Goal: Task Accomplishment & Management: Manage account settings

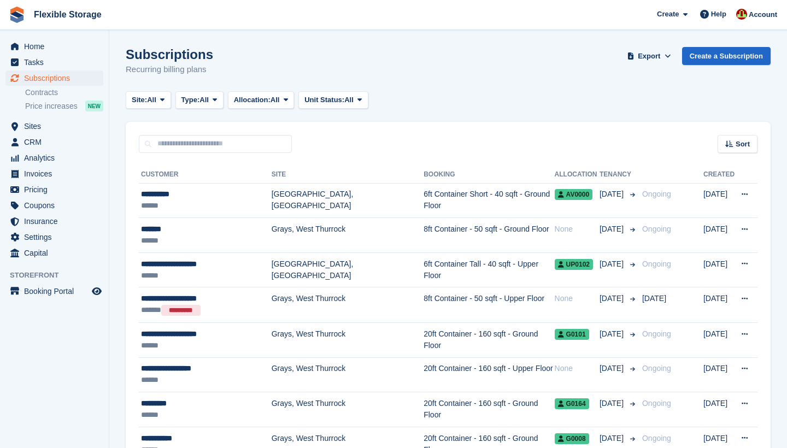
click at [424, 197] on td "6ft Container Short - 40 sqft - Ground Floor" at bounding box center [489, 200] width 131 height 35
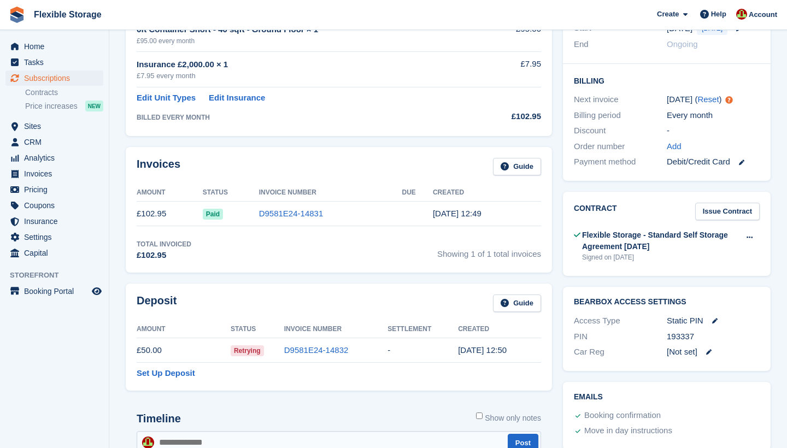
scroll to position [255, 0]
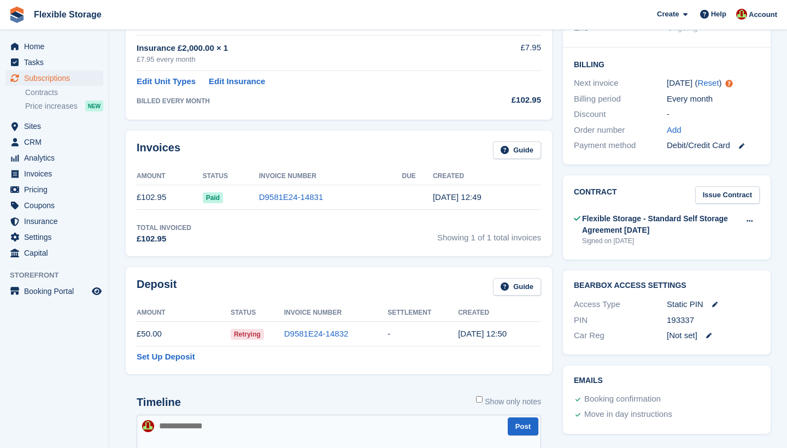
click at [314, 332] on link "D9581E24-14832" at bounding box center [316, 333] width 64 height 9
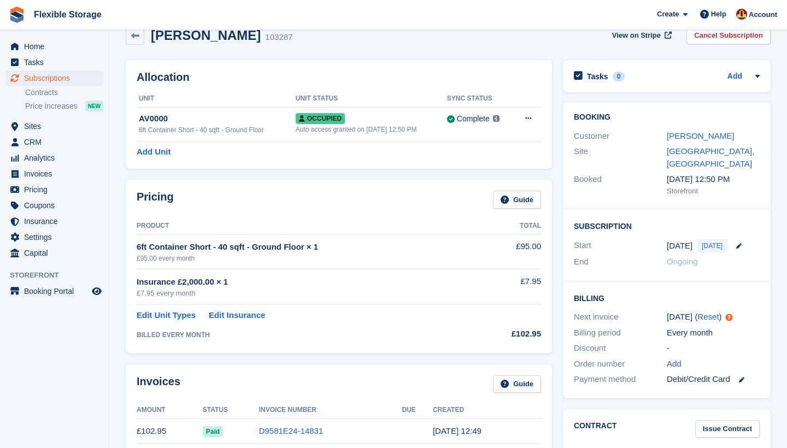
scroll to position [12, 0]
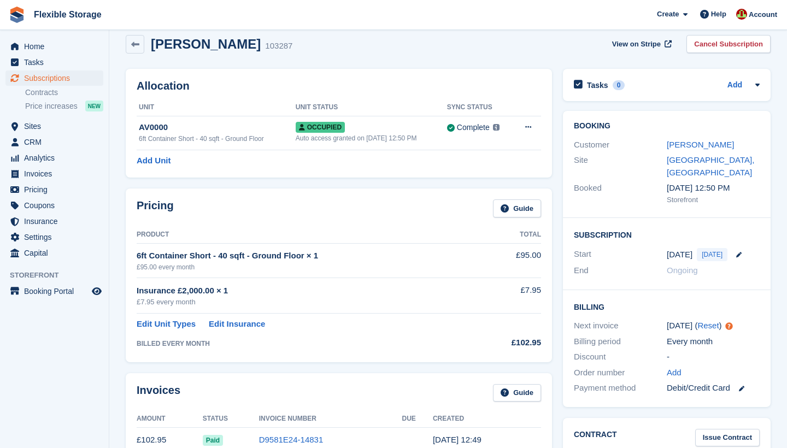
click at [689, 145] on link "[PERSON_NAME]" at bounding box center [700, 144] width 67 height 9
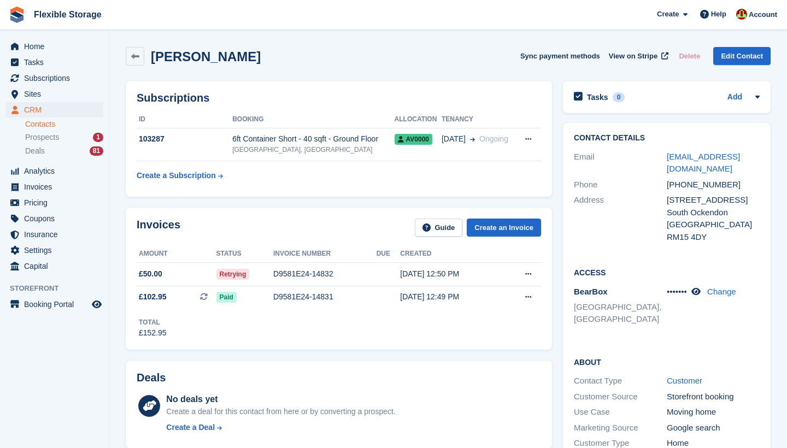
click at [296, 142] on div "6ft Container Short - 40 sqft - Ground Floor" at bounding box center [313, 138] width 162 height 11
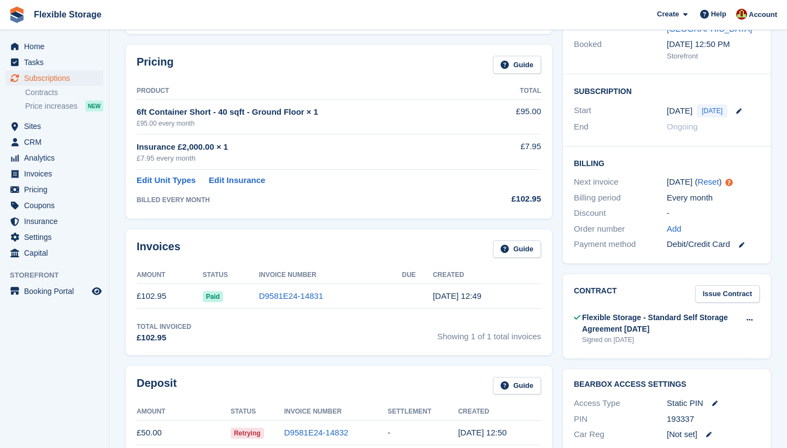
scroll to position [256, 0]
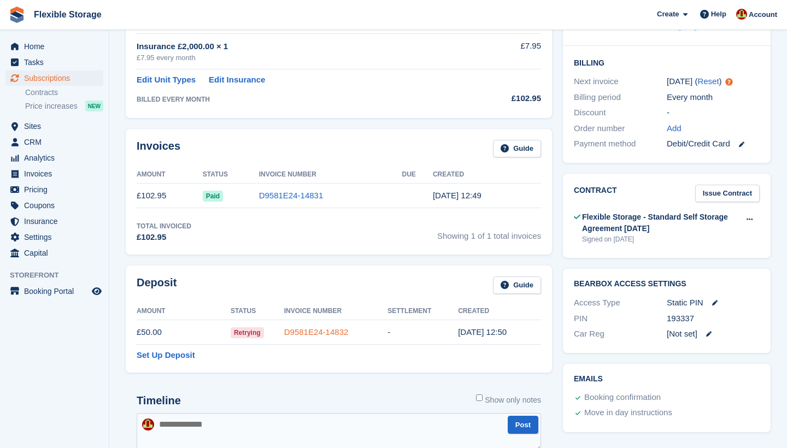
drag, startPoint x: 0, startPoint y: 0, endPoint x: 321, endPoint y: 333, distance: 463.0
click at [321, 333] on link "D9581E24-14832" at bounding box center [316, 331] width 64 height 9
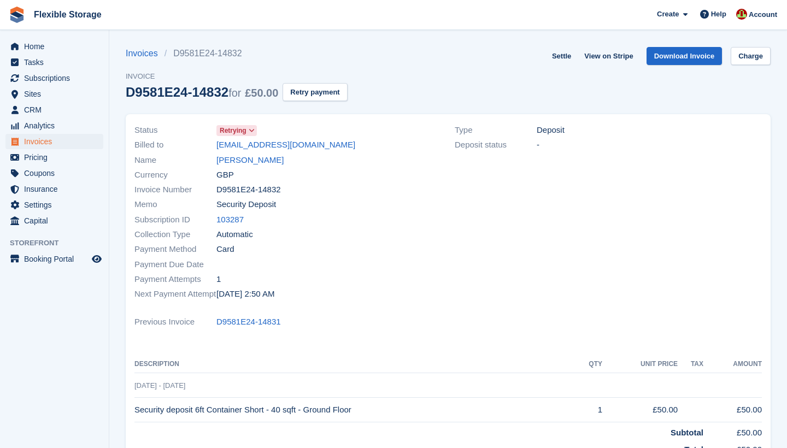
click at [313, 93] on button "Retry payment" at bounding box center [315, 92] width 64 height 18
click at [234, 163] on link "[PERSON_NAME]" at bounding box center [249, 160] width 67 height 13
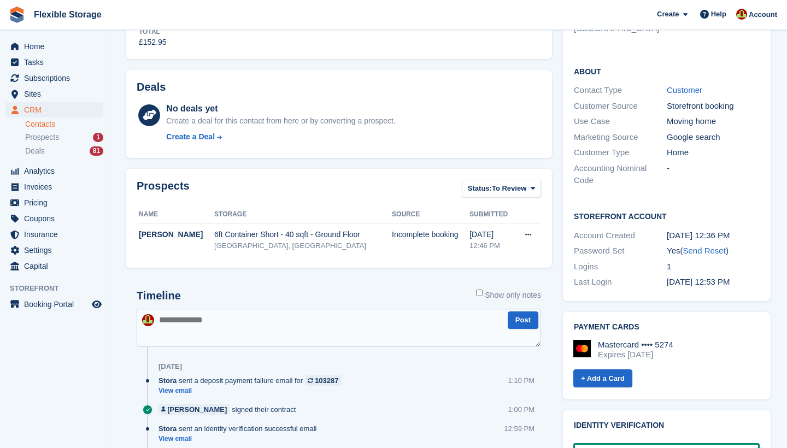
scroll to position [291, 0]
click at [641, 350] on div "Expires [DATE]" at bounding box center [635, 355] width 75 height 10
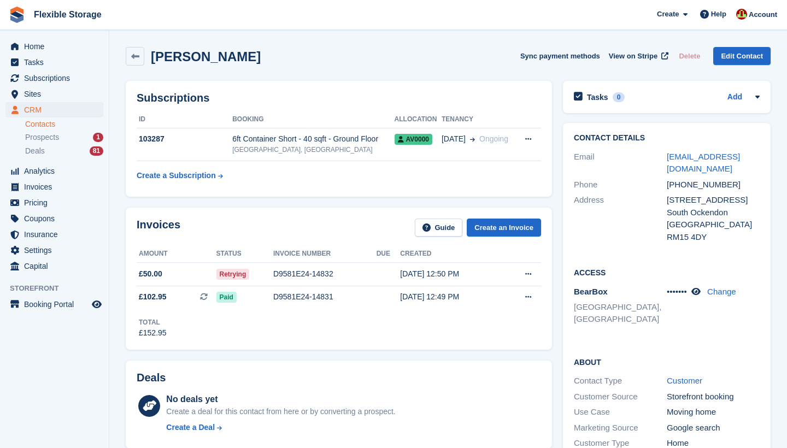
scroll to position [0, 0]
drag, startPoint x: 641, startPoint y: 343, endPoint x: 261, endPoint y: 150, distance: 426.2
click at [261, 150] on div "[GEOGRAPHIC_DATA], [GEOGRAPHIC_DATA]" at bounding box center [313, 150] width 162 height 10
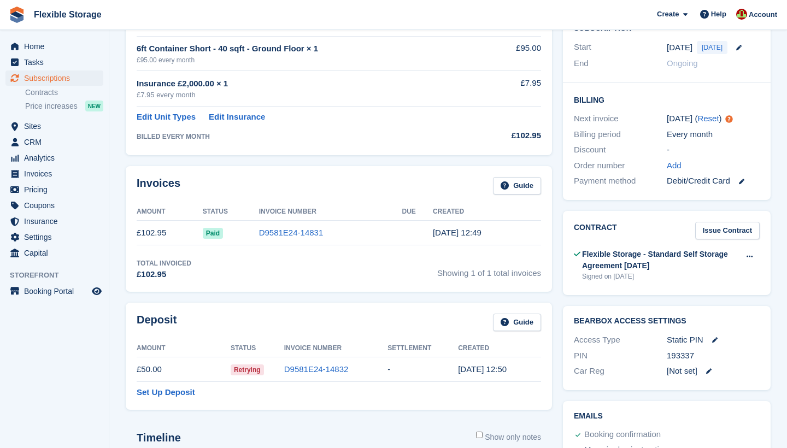
scroll to position [219, 0]
click at [743, 179] on icon at bounding box center [741, 181] width 5 height 5
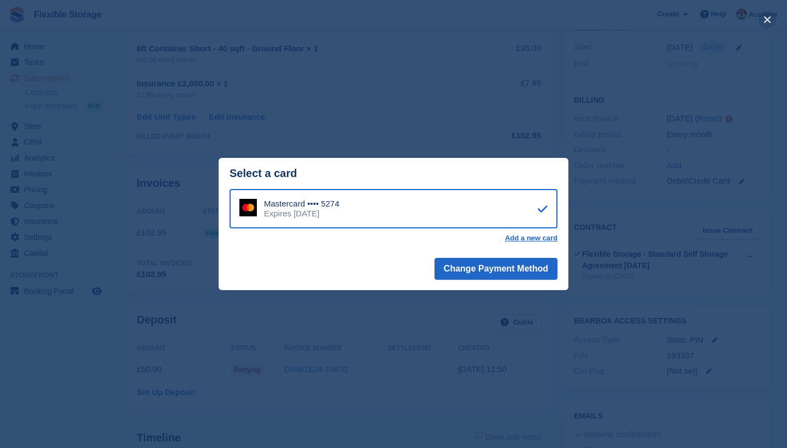
drag, startPoint x: 0, startPoint y: 0, endPoint x: 767, endPoint y: 20, distance: 767.5
click at [767, 20] on button "close" at bounding box center [767, 19] width 17 height 17
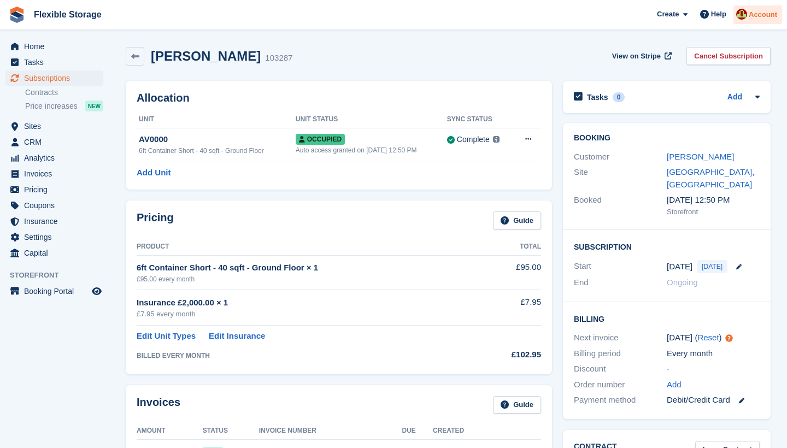
scroll to position [0, 0]
drag, startPoint x: 767, startPoint y: 20, endPoint x: 39, endPoint y: 79, distance: 730.3
click at [39, 79] on span "Subscriptions" at bounding box center [57, 77] width 66 height 15
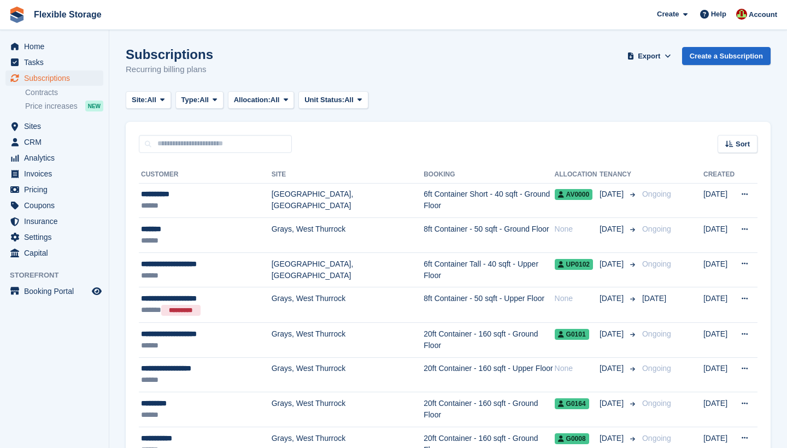
click at [424, 202] on td "6ft Container Short - 40 sqft - Ground Floor" at bounding box center [489, 200] width 131 height 35
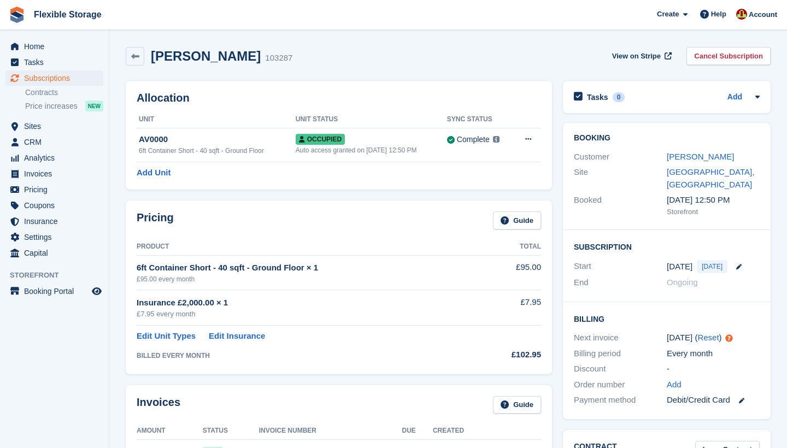
click at [530, 140] on icon at bounding box center [528, 139] width 6 height 7
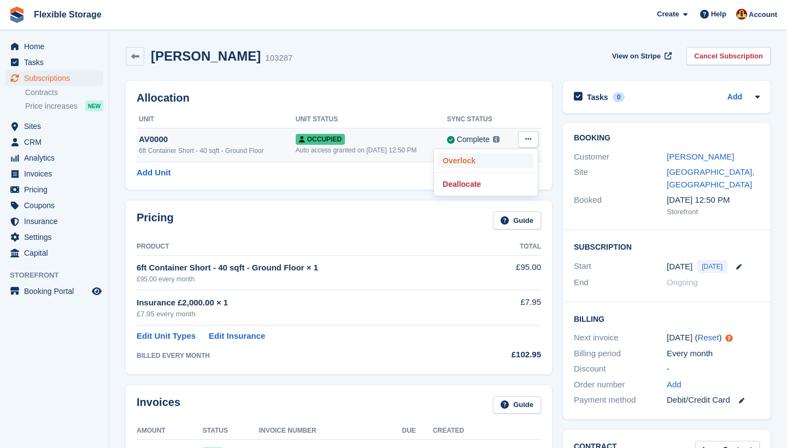
drag, startPoint x: 0, startPoint y: 0, endPoint x: 466, endPoint y: 158, distance: 492.2
click at [466, 158] on p "Overlock" at bounding box center [485, 161] width 95 height 14
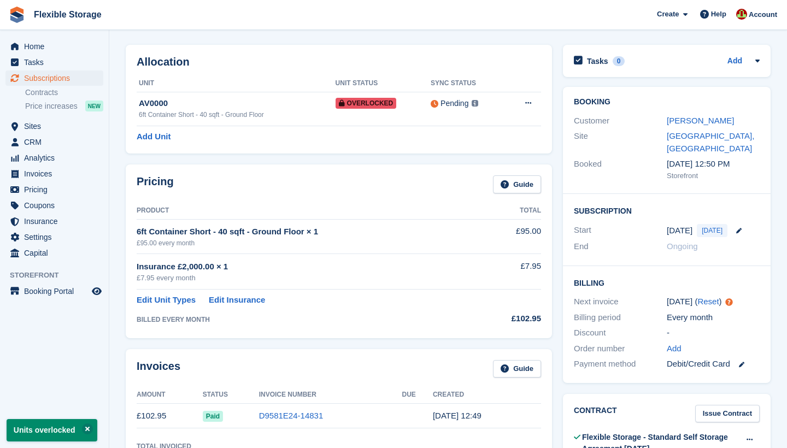
scroll to position [35, 0]
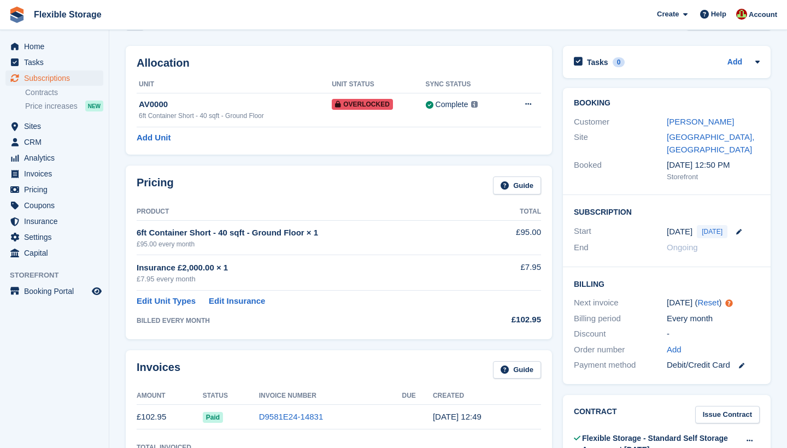
click at [692, 119] on link "[PERSON_NAME]" at bounding box center [700, 121] width 67 height 9
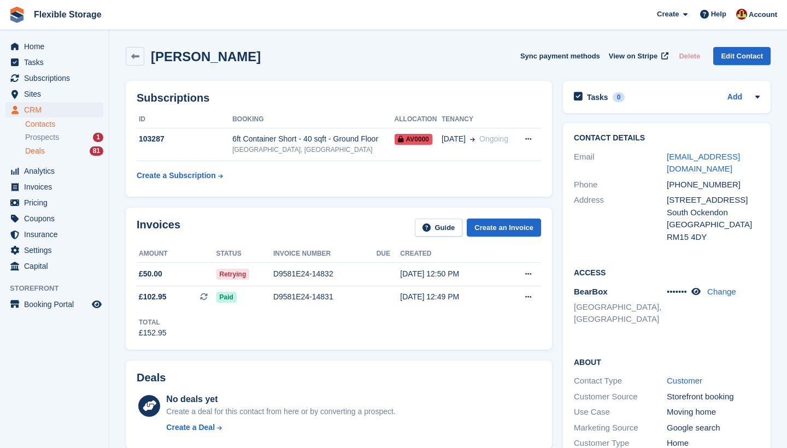
drag, startPoint x: 692, startPoint y: 119, endPoint x: 48, endPoint y: 151, distance: 645.1
click at [48, 151] on div "Deals 81" at bounding box center [64, 151] width 78 height 10
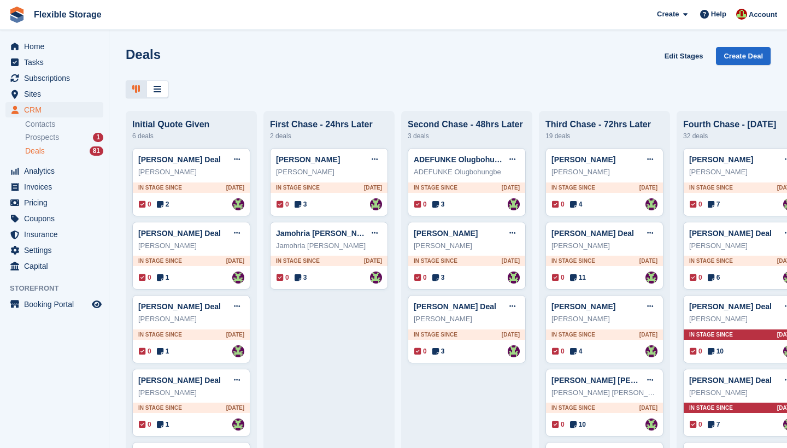
click at [187, 165] on div "Mason Deal Edit deal Mark as won Mark as lost Delete deal" at bounding box center [191, 159] width 106 height 16
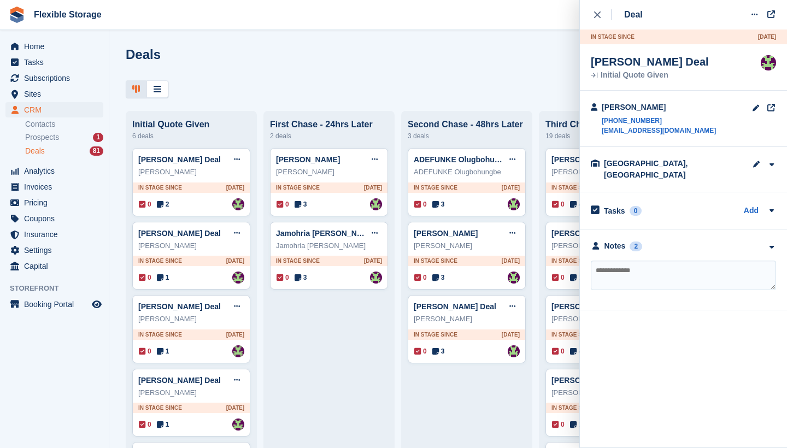
click at [612, 240] on div "Notes" at bounding box center [614, 245] width 21 height 11
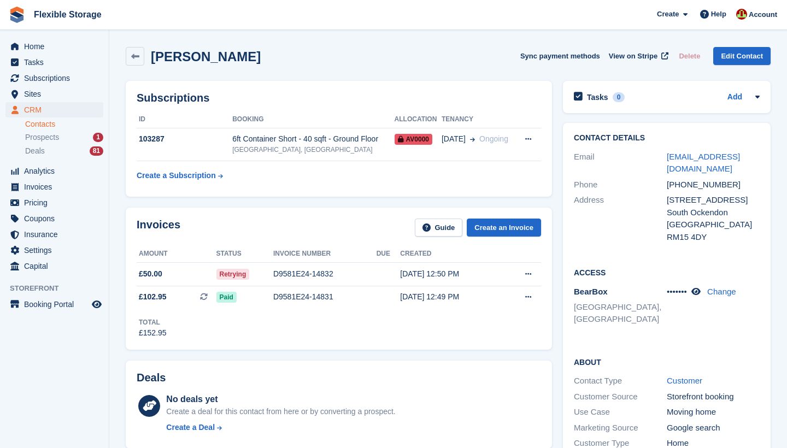
click at [665, 14] on span "Create" at bounding box center [668, 14] width 22 height 11
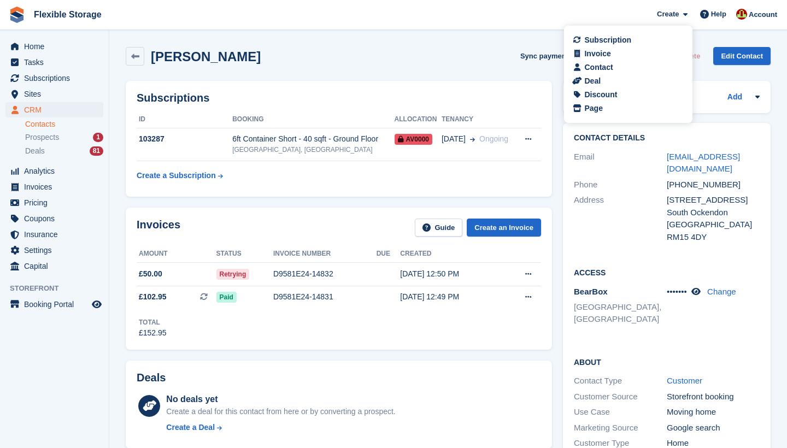
click at [712, 13] on span "Help" at bounding box center [718, 14] width 15 height 11
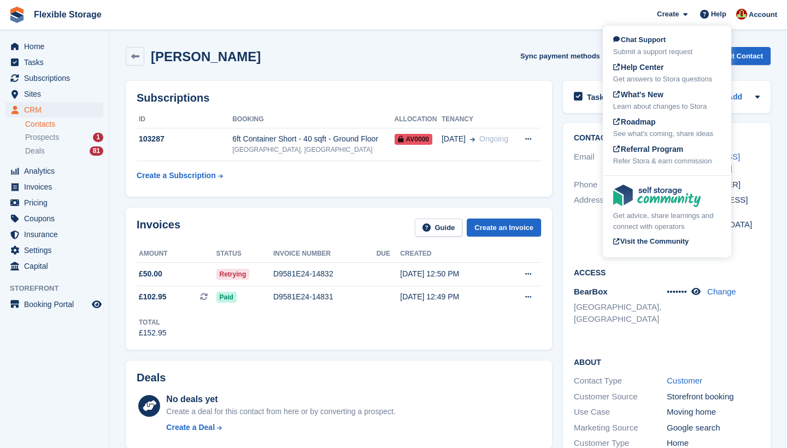
click at [646, 42] on span "Chat Support" at bounding box center [639, 40] width 52 height 8
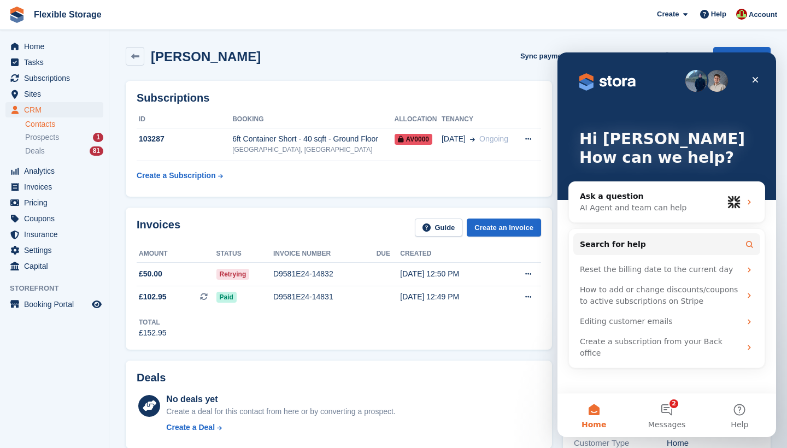
click at [645, 202] on div "Ask a question" at bounding box center [651, 196] width 143 height 11
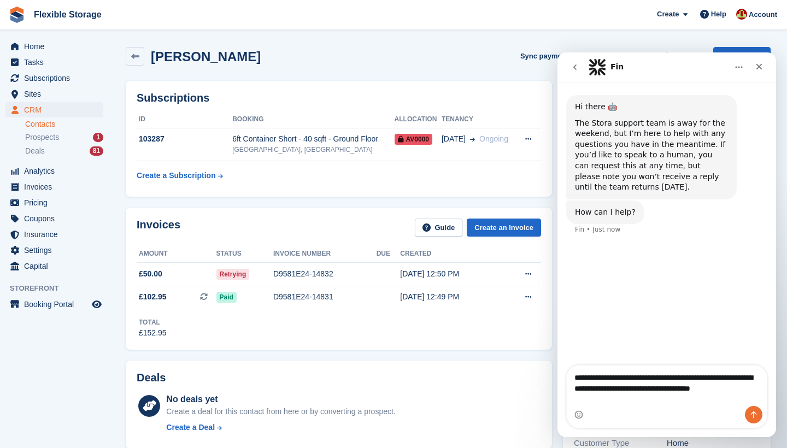
type textarea "**********"
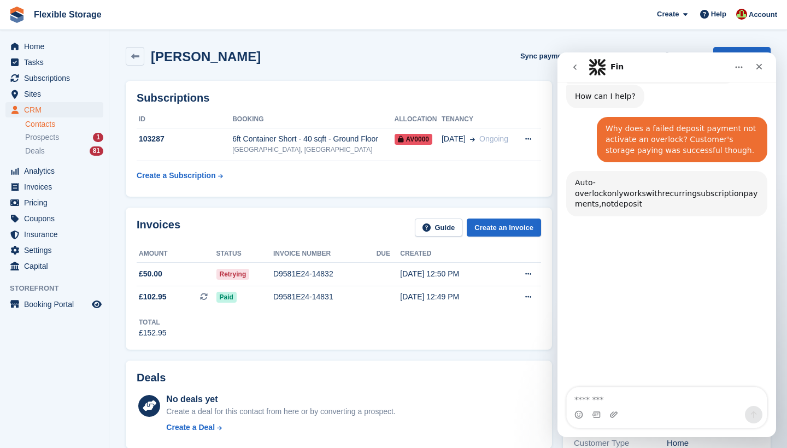
scroll to position [151, 0]
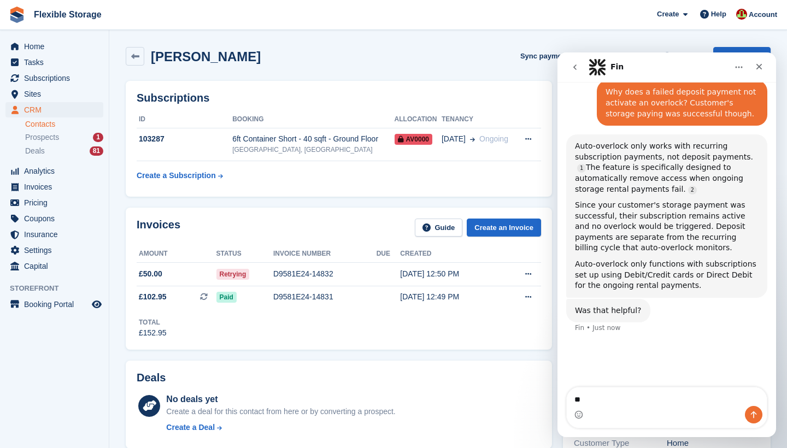
type textarea "***"
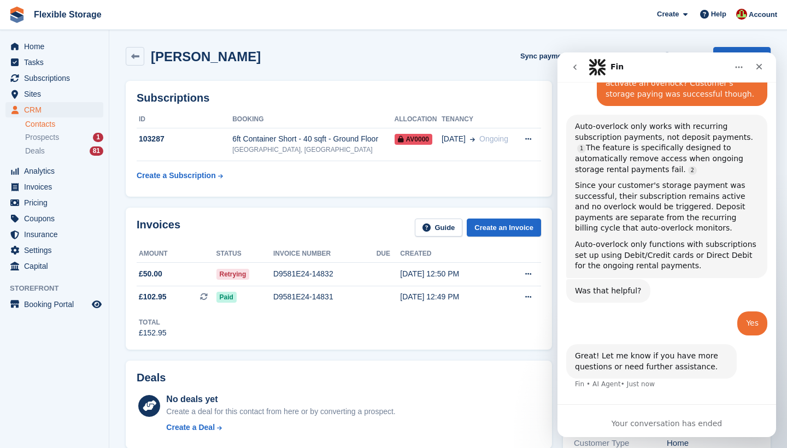
scroll to position [0, 0]
click at [761, 66] on icon "Close" at bounding box center [759, 67] width 6 height 6
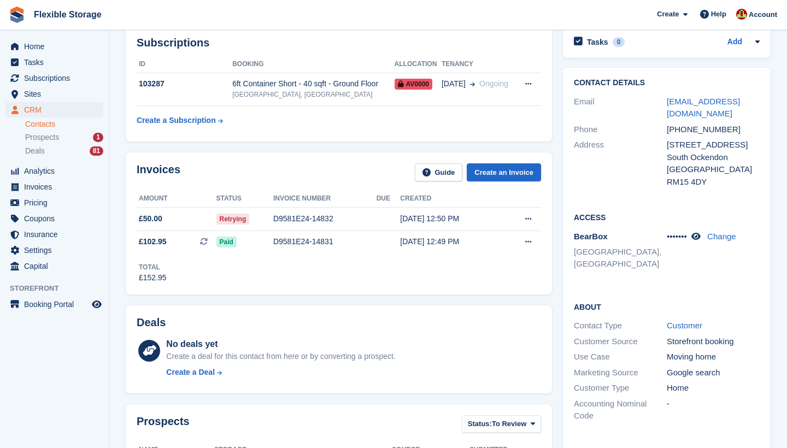
scroll to position [65, 0]
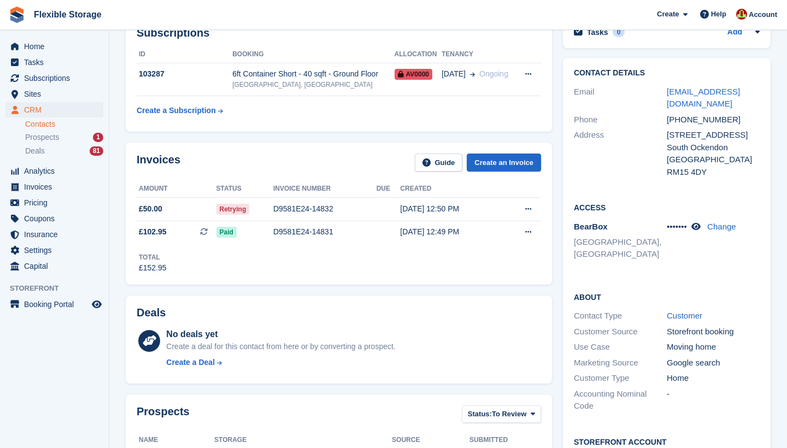
click at [36, 170] on span "Analytics" at bounding box center [57, 170] width 66 height 15
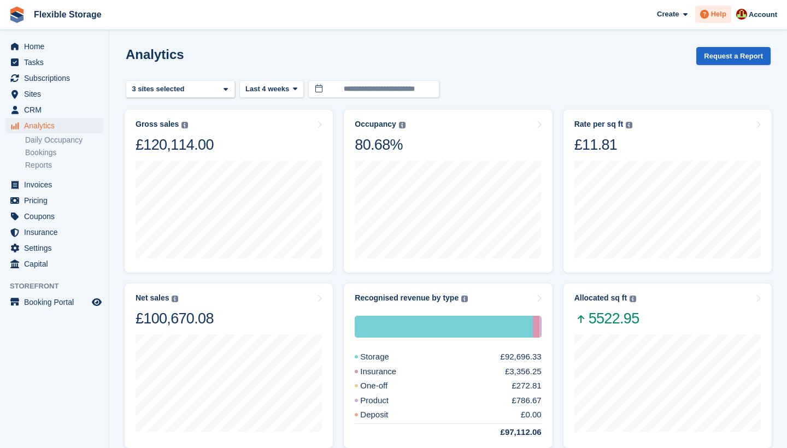
drag, startPoint x: 36, startPoint y: 170, endPoint x: 716, endPoint y: 13, distance: 698.2
click at [716, 13] on span "Help" at bounding box center [718, 14] width 15 height 11
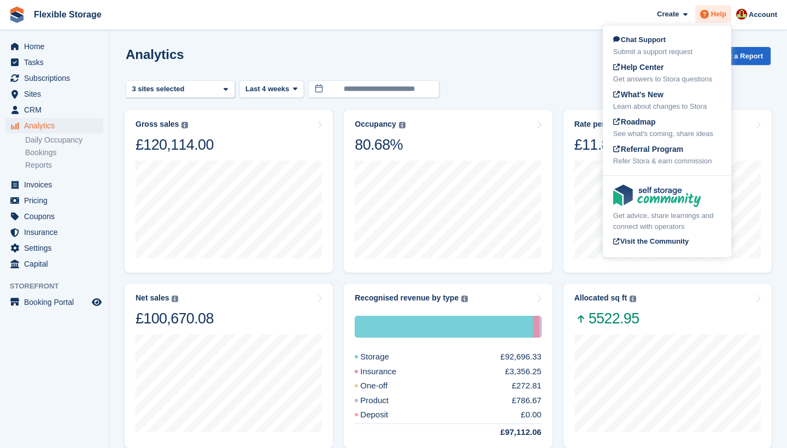
click at [644, 46] on div "Submit a support request" at bounding box center [667, 51] width 108 height 11
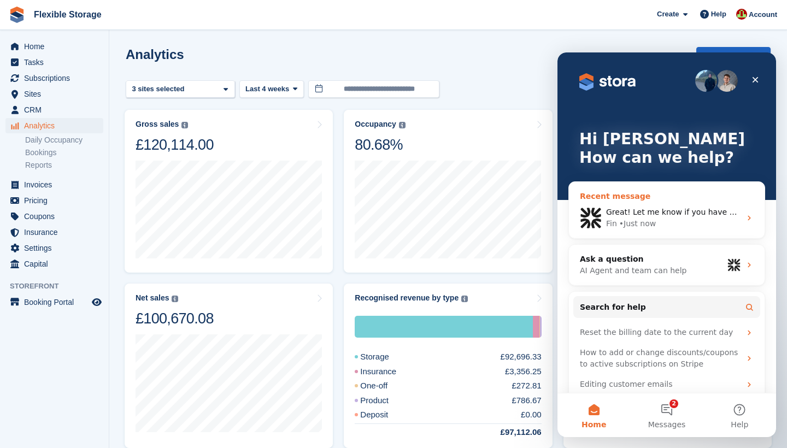
drag, startPoint x: 1202, startPoint y: 99, endPoint x: 660, endPoint y: 209, distance: 553.1
click at [660, 209] on span "Great! Let me know if you have more questions or need further assistance." at bounding box center [750, 212] width 288 height 9
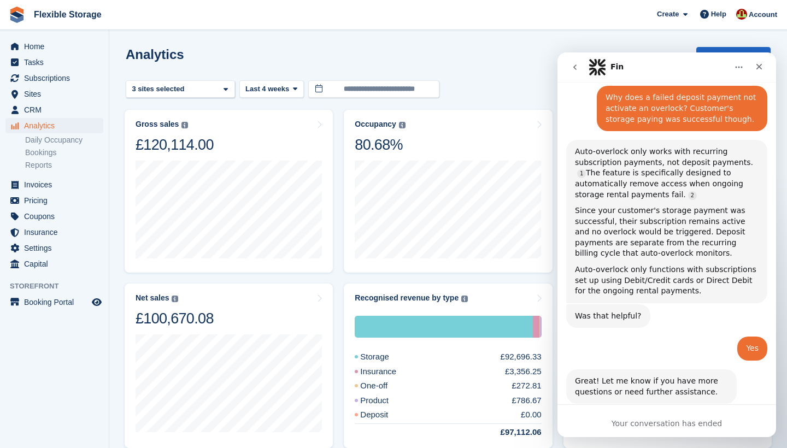
scroll to position [171, 0]
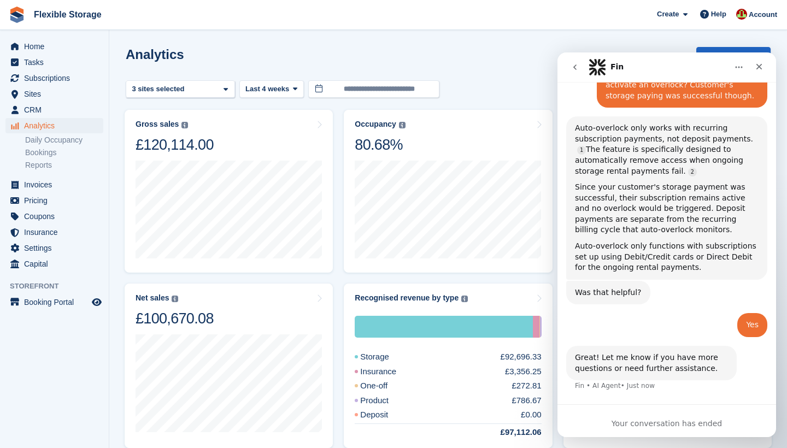
click at [571, 72] on button "go back" at bounding box center [575, 67] width 21 height 21
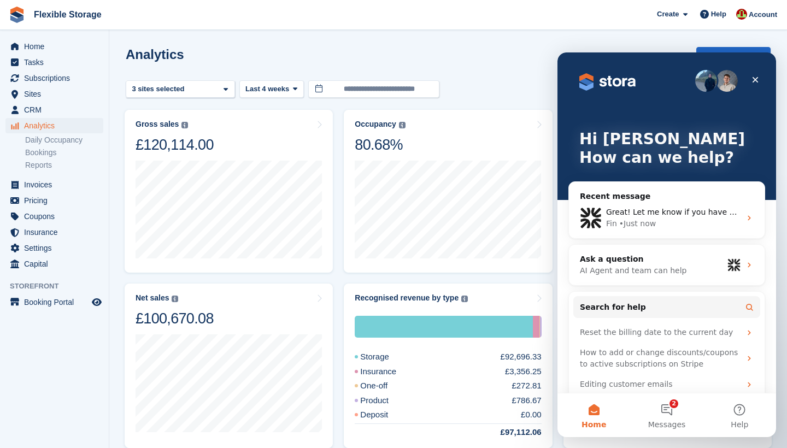
click at [640, 261] on div "Ask a question" at bounding box center [651, 259] width 143 height 11
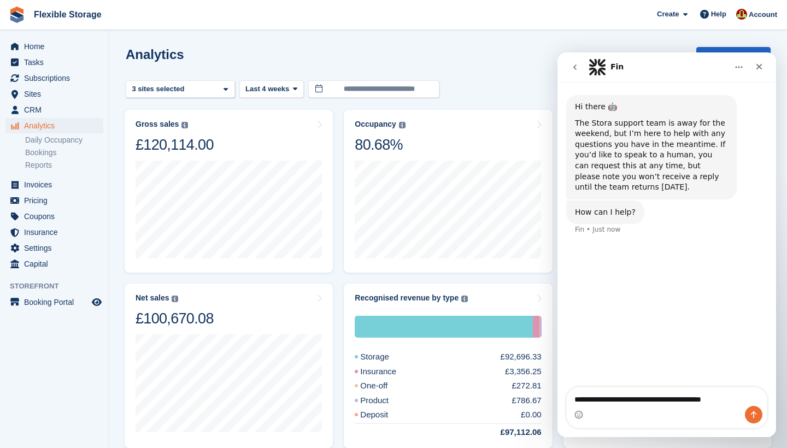
type textarea "**********"
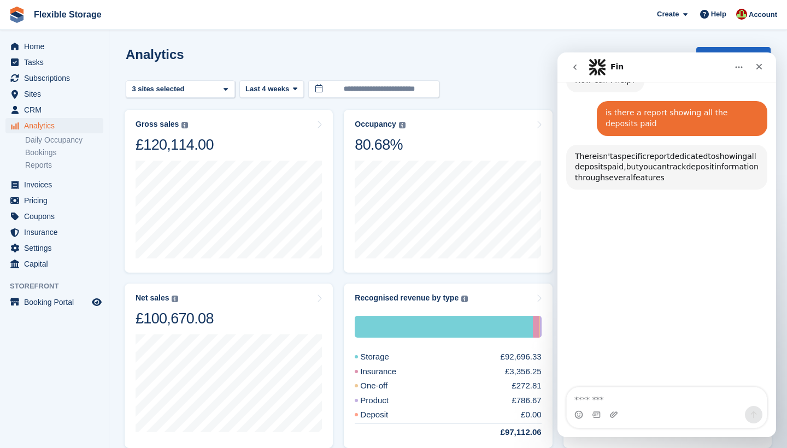
scroll to position [151, 0]
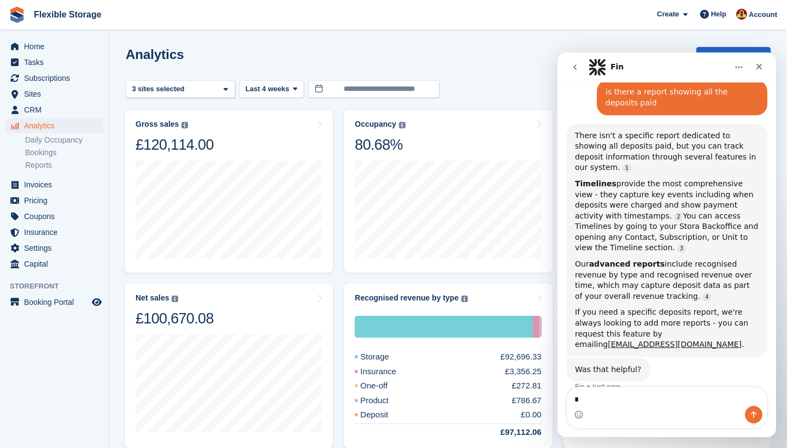
type textarea "**"
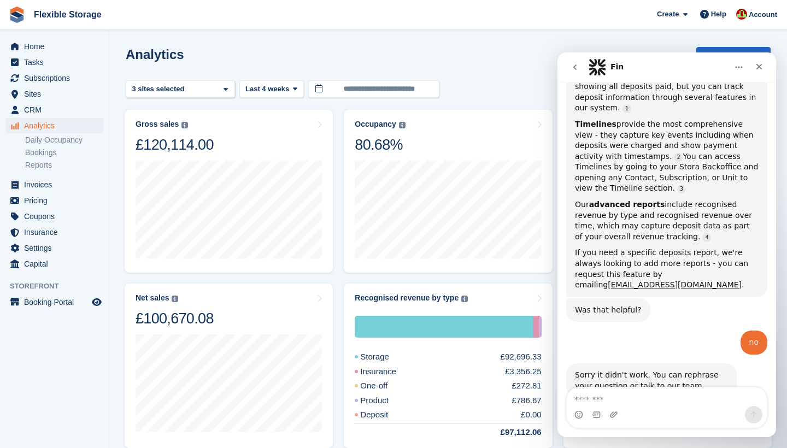
scroll to position [214, 0]
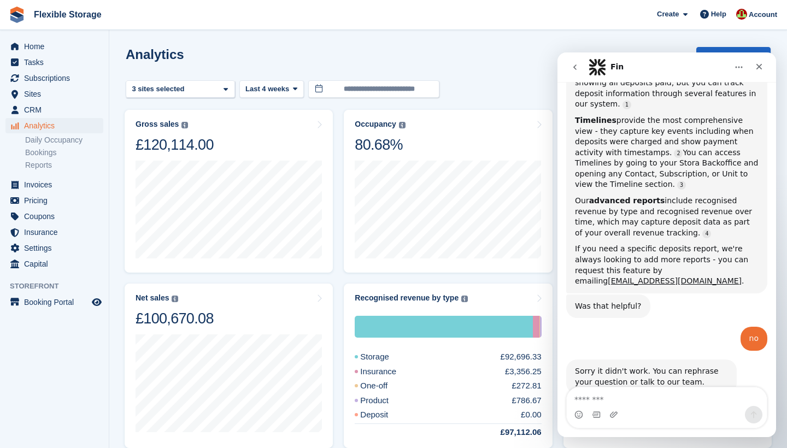
click at [671, 277] on link "product@stora.co" at bounding box center [675, 281] width 134 height 9
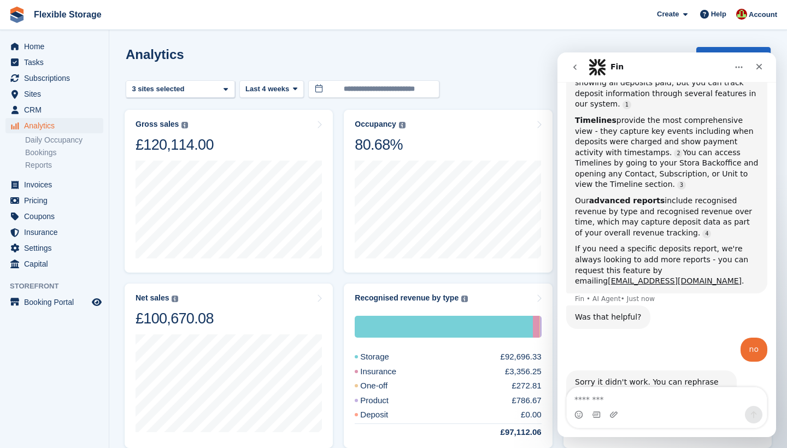
scroll to position [227, 0]
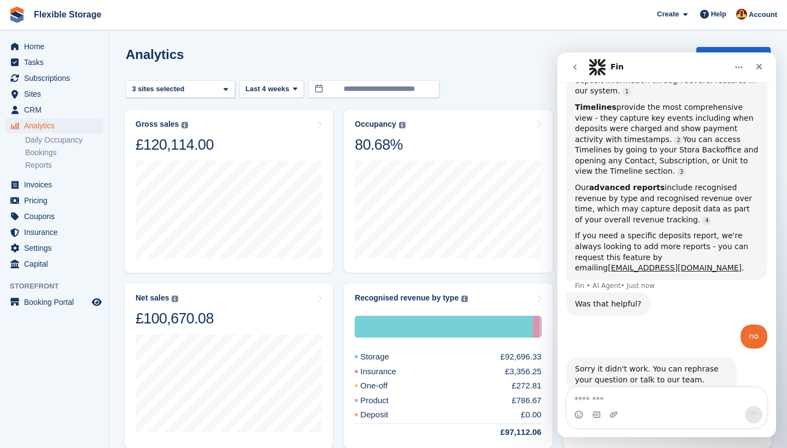
click at [40, 78] on span "Subscriptions" at bounding box center [57, 77] width 66 height 15
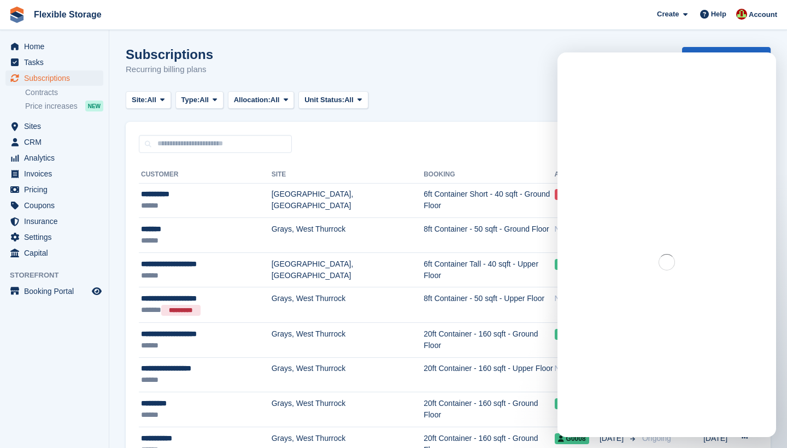
click at [319, 205] on td "[GEOGRAPHIC_DATA], [GEOGRAPHIC_DATA]" at bounding box center [348, 200] width 152 height 35
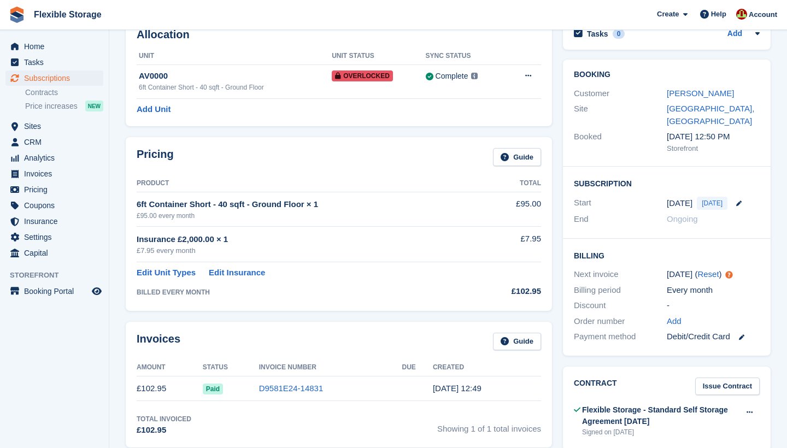
scroll to position [14, 0]
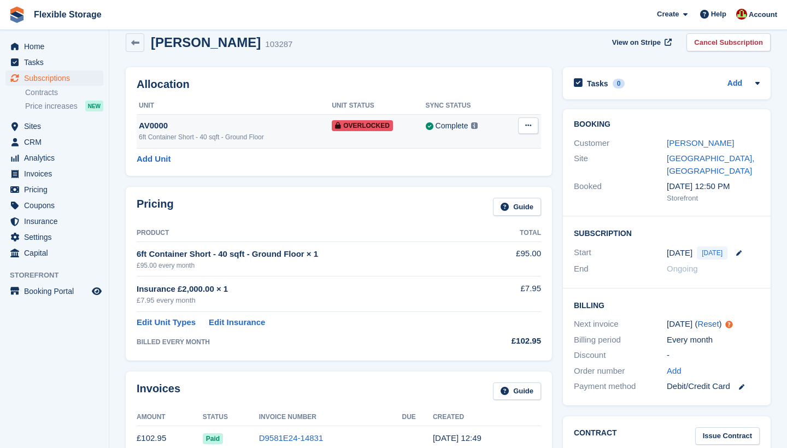
drag, startPoint x: 0, startPoint y: 0, endPoint x: 533, endPoint y: 122, distance: 546.7
click at [533, 122] on button at bounding box center [528, 125] width 20 height 16
click at [498, 143] on p "Remove Overlock" at bounding box center [485, 147] width 95 height 14
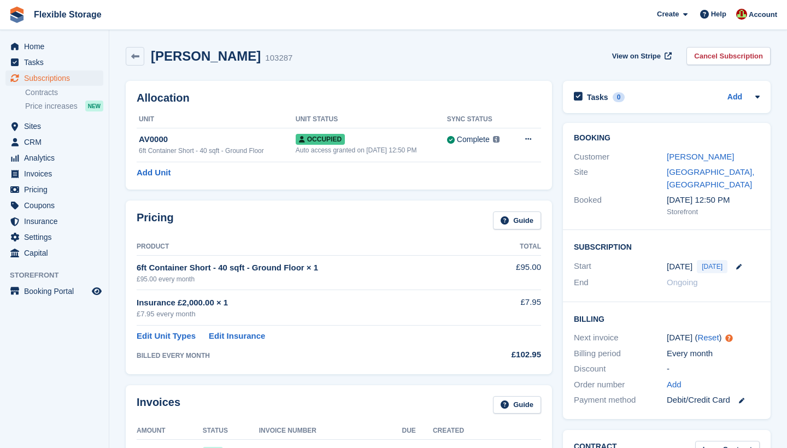
click at [32, 141] on span "CRM" at bounding box center [57, 141] width 66 height 15
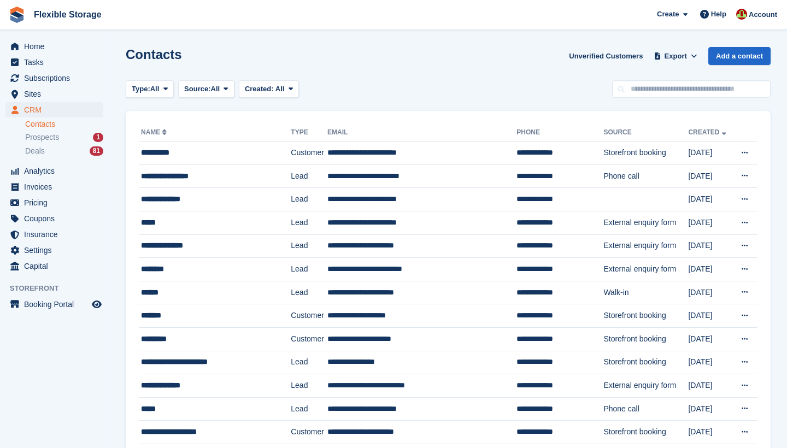
click at [42, 151] on span "Deals" at bounding box center [35, 151] width 20 height 10
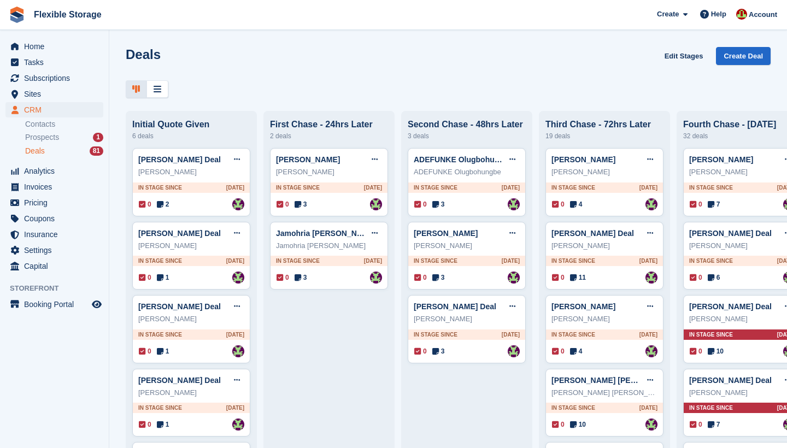
click at [203, 178] on div "[PERSON_NAME]" at bounding box center [191, 172] width 106 height 11
click at [192, 167] on div "[PERSON_NAME]" at bounding box center [191, 172] width 106 height 11
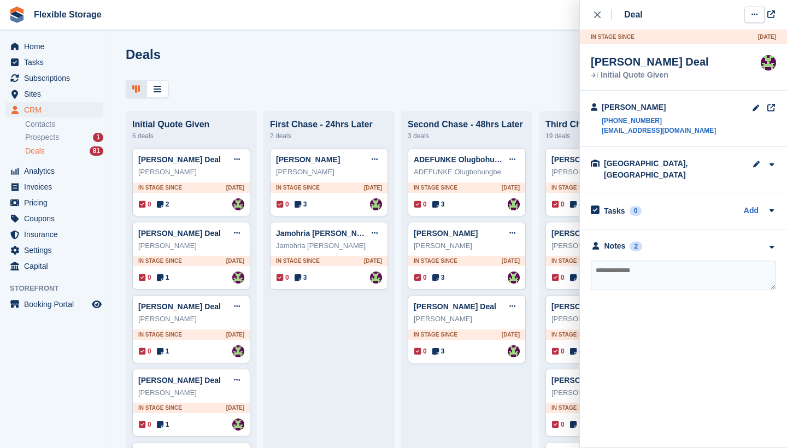
drag, startPoint x: 0, startPoint y: 0, endPoint x: 753, endPoint y: 16, distance: 753.2
click at [753, 16] on icon at bounding box center [754, 14] width 6 height 7
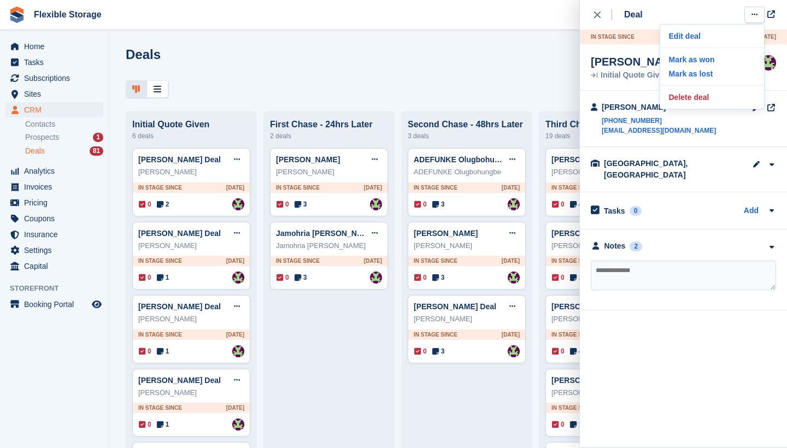
click at [710, 59] on p "Mark as won" at bounding box center [712, 59] width 95 height 14
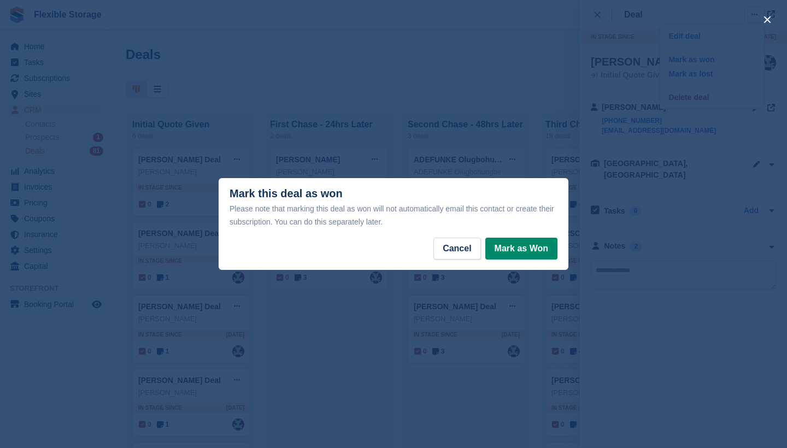
click at [530, 244] on button "Mark as Won" at bounding box center [521, 249] width 72 height 22
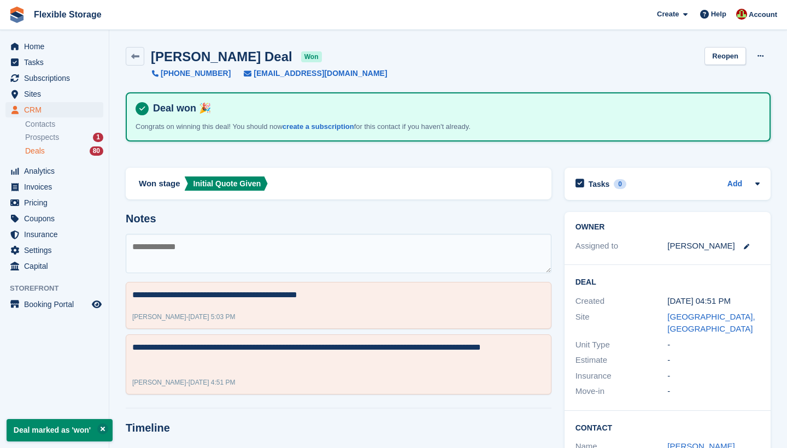
click at [63, 77] on span "Subscriptions" at bounding box center [57, 77] width 66 height 15
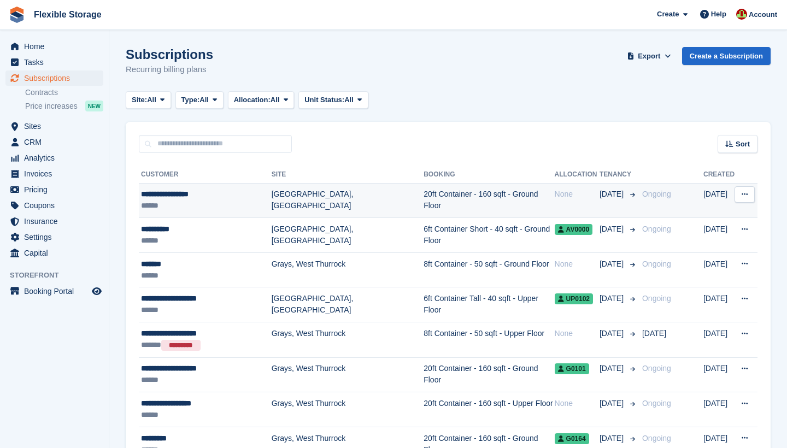
drag, startPoint x: 530, startPoint y: 244, endPoint x: 384, endPoint y: 193, distance: 154.7
click at [424, 193] on td "20ft Container - 160 sqft - Ground Floor" at bounding box center [489, 200] width 131 height 35
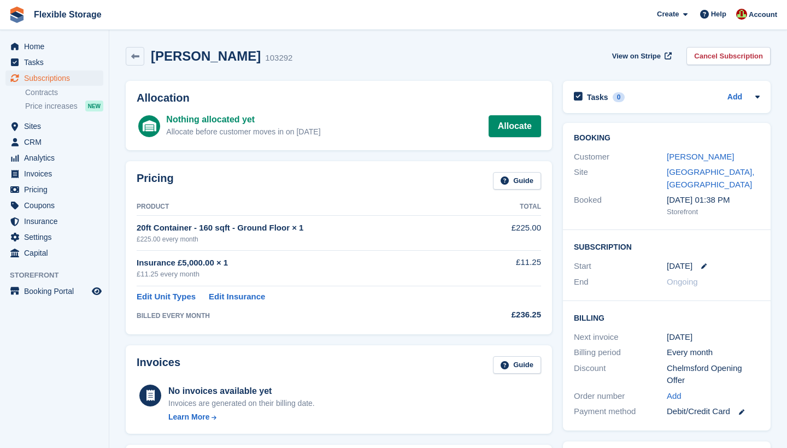
click at [695, 158] on link "[PERSON_NAME]" at bounding box center [700, 156] width 67 height 9
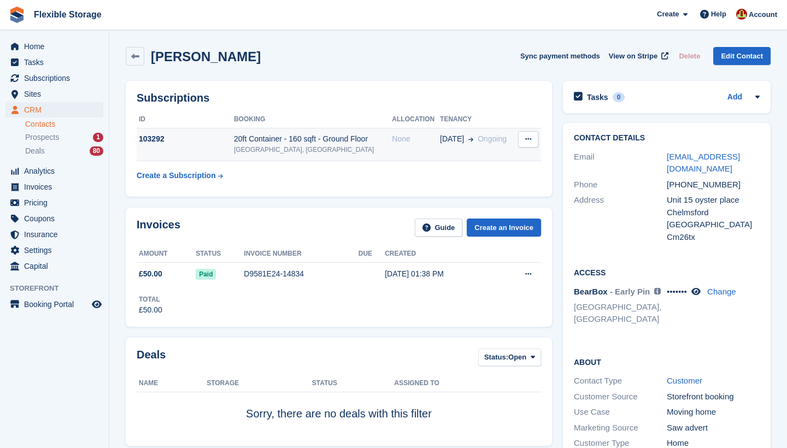
drag, startPoint x: 695, startPoint y: 158, endPoint x: 320, endPoint y: 145, distance: 375.7
click at [320, 145] on div "[GEOGRAPHIC_DATA], [GEOGRAPHIC_DATA]" at bounding box center [313, 150] width 158 height 10
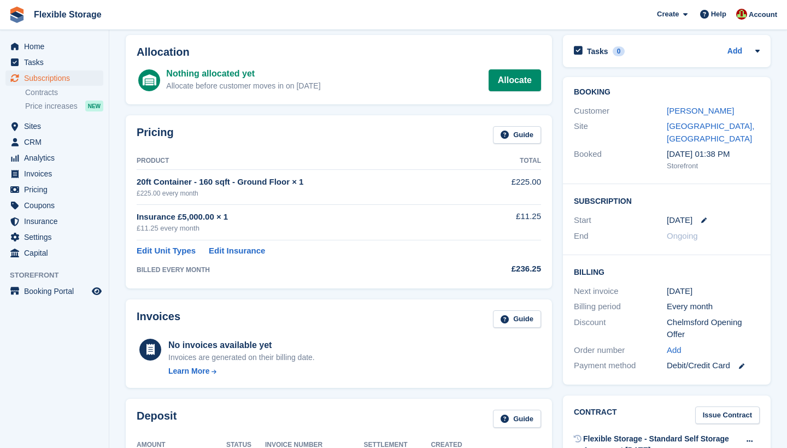
scroll to position [50, 0]
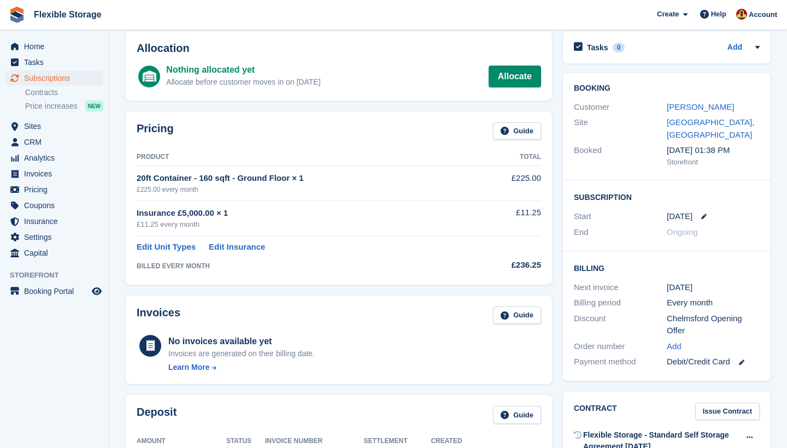
click at [685, 313] on div "Chelmsford Opening Offer" at bounding box center [713, 325] width 93 height 25
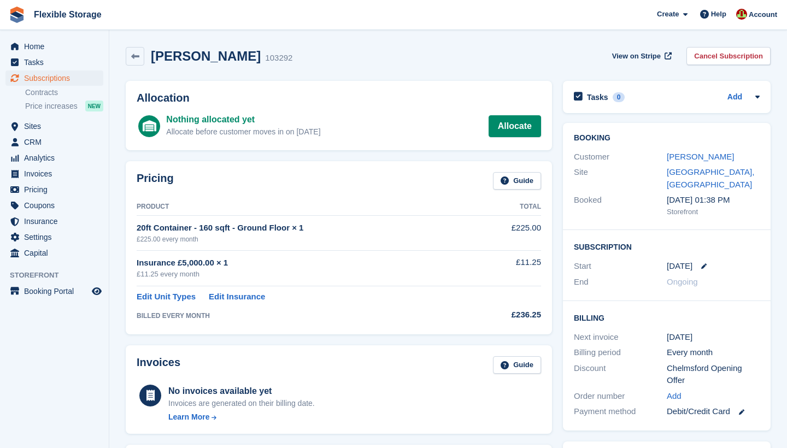
scroll to position [0, 0]
drag, startPoint x: 685, startPoint y: 305, endPoint x: 38, endPoint y: 44, distance: 698.1
click at [38, 44] on span "Home" at bounding box center [57, 46] width 66 height 15
